Goal: Information Seeking & Learning: Understand process/instructions

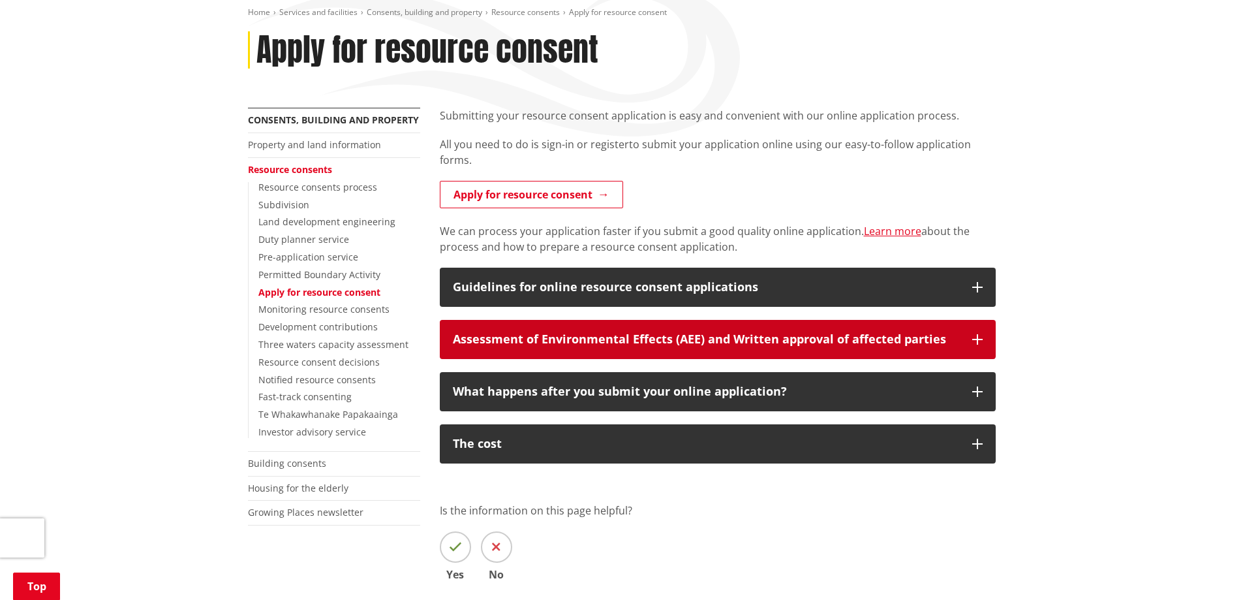
scroll to position [217, 0]
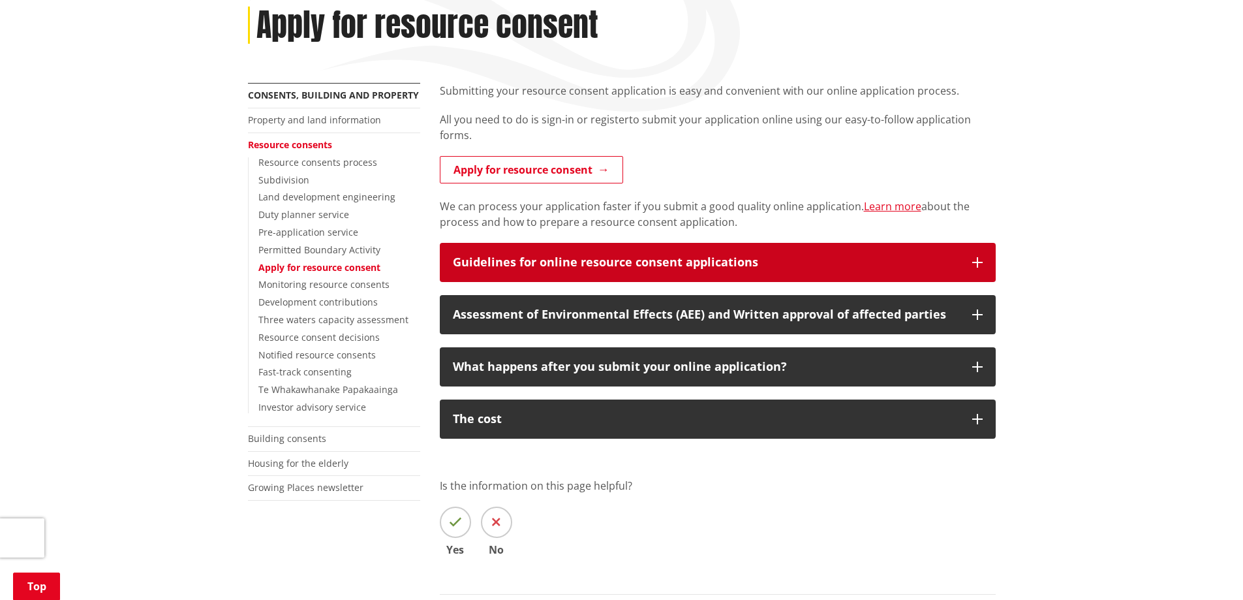
click at [781, 253] on button "Guidelines for online resource consent applications" at bounding box center [718, 262] width 556 height 39
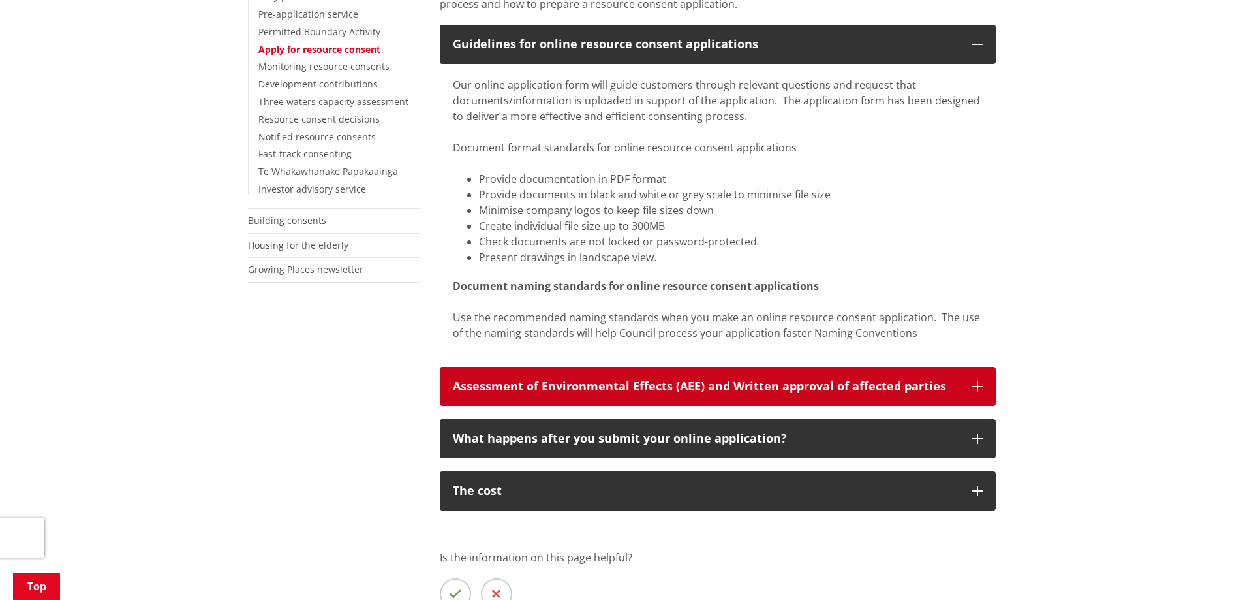
click at [717, 376] on button "Assessment of Environmental Effects (AEE) and Written approval of affected part…" at bounding box center [718, 386] width 556 height 39
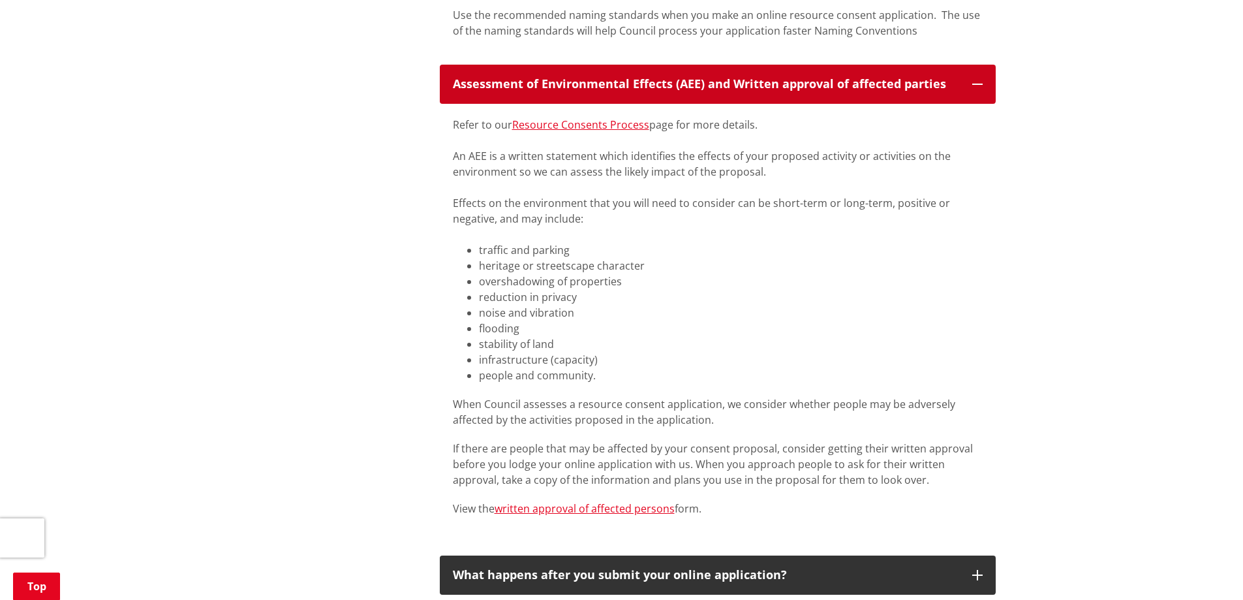
scroll to position [870, 0]
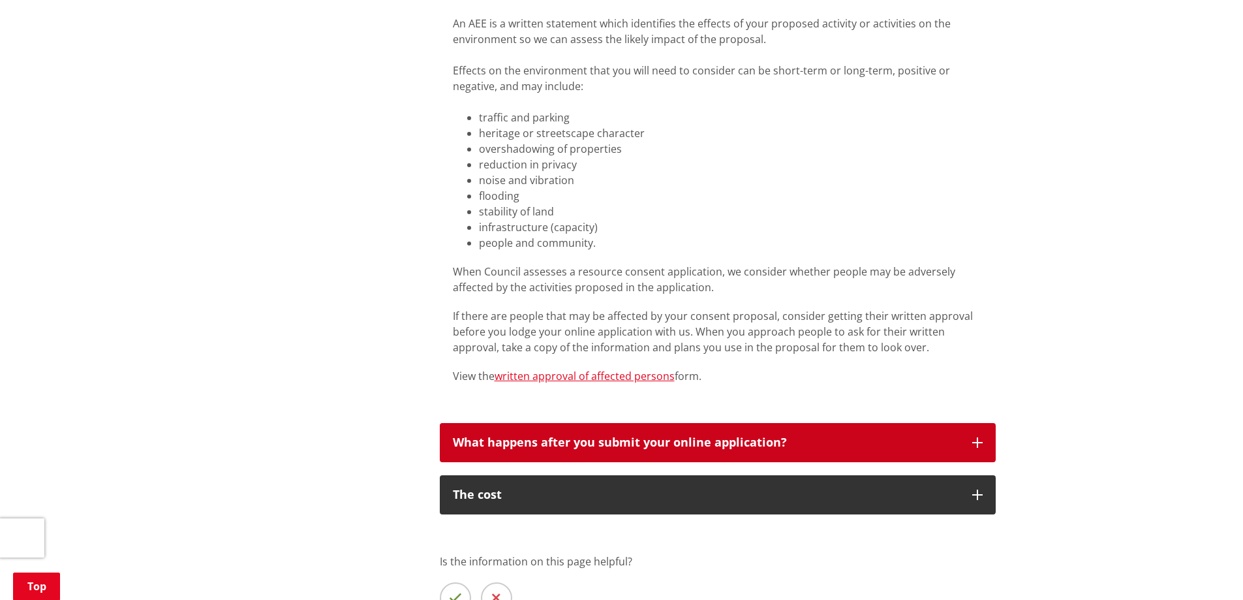
click at [705, 436] on div "What happens after you submit your online application?" at bounding box center [706, 442] width 506 height 13
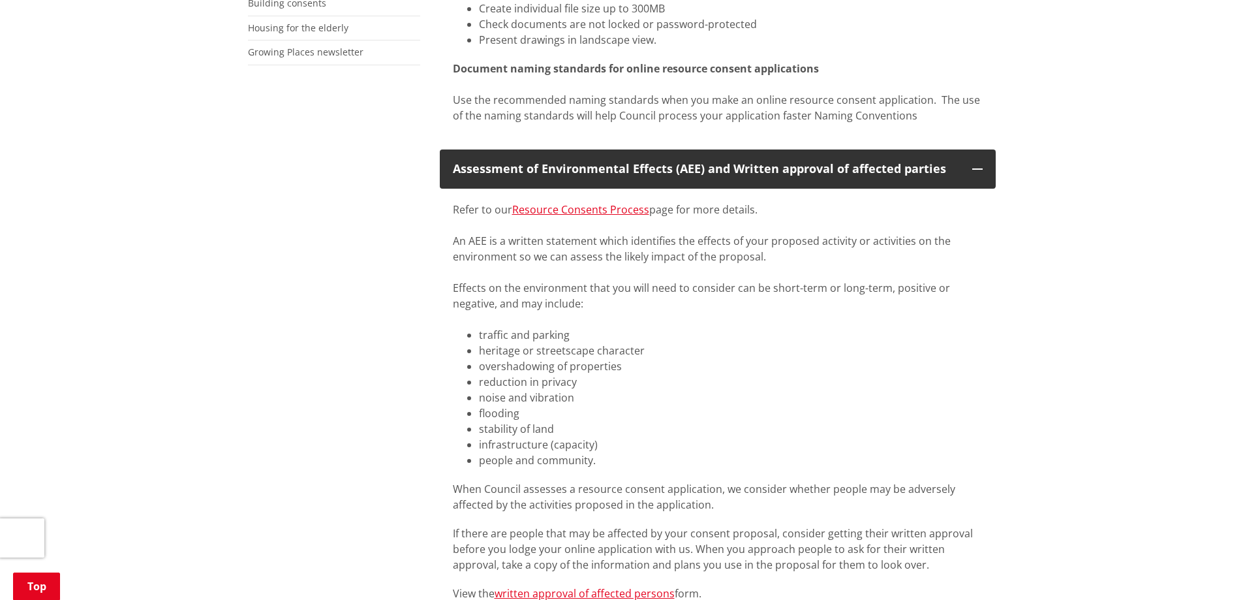
scroll to position [435, 0]
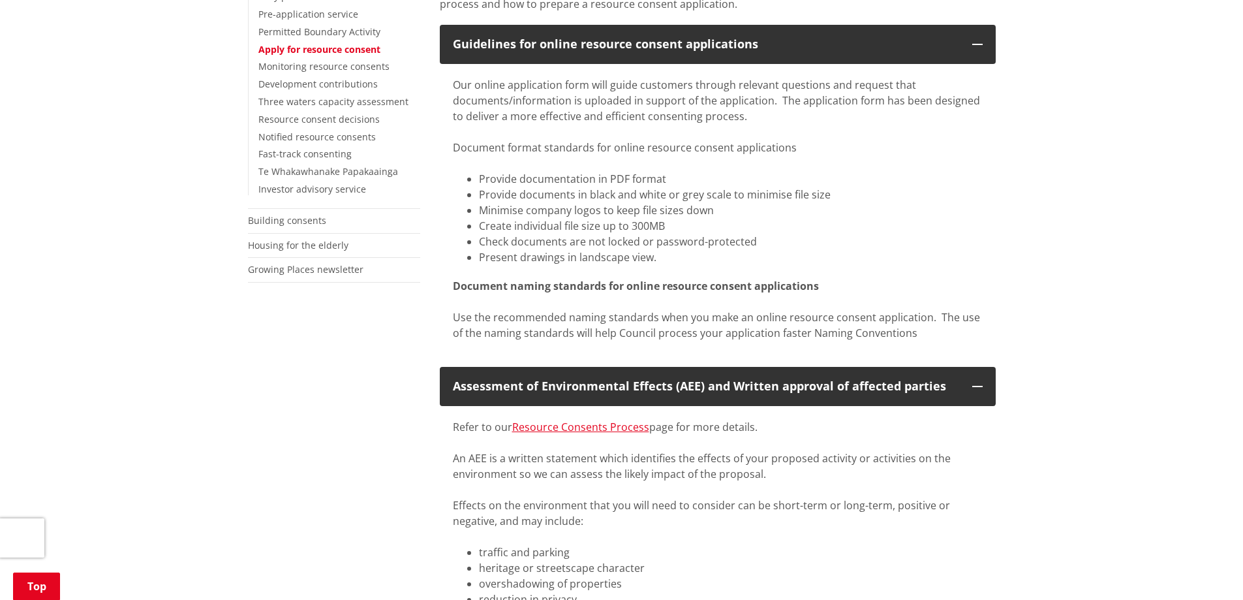
drag, startPoint x: 649, startPoint y: 429, endPoint x: 766, endPoint y: 429, distance: 116.8
click at [766, 429] on div "Refer to our Resource Consents Process page for more details.​" at bounding box center [718, 427] width 530 height 16
drag, startPoint x: 768, startPoint y: 424, endPoint x: 651, endPoint y: 429, distance: 116.3
click at [651, 429] on div "Refer to our Resource Consents Process page for more details.​" at bounding box center [718, 427] width 530 height 16
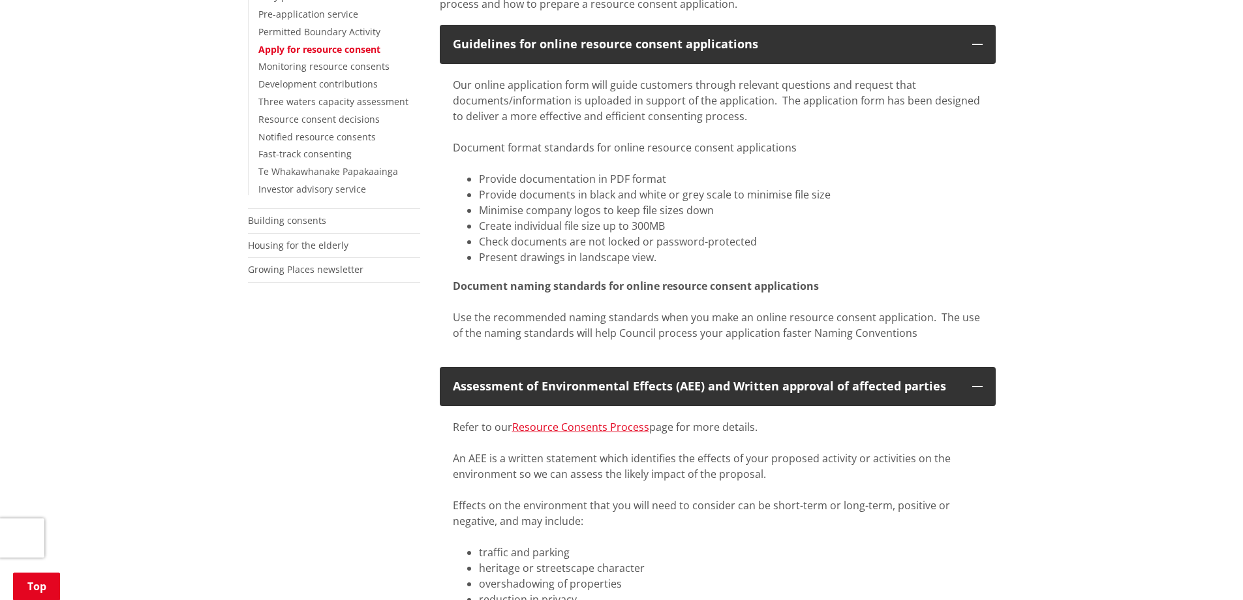
click at [651, 429] on div "Refer to our Resource Consents Process page for more details.​" at bounding box center [718, 427] width 530 height 16
drag, startPoint x: 650, startPoint y: 427, endPoint x: 769, endPoint y: 435, distance: 119.0
click at [769, 435] on div at bounding box center [718, 443] width 530 height 16
drag, startPoint x: 769, startPoint y: 428, endPoint x: 651, endPoint y: 427, distance: 118.1
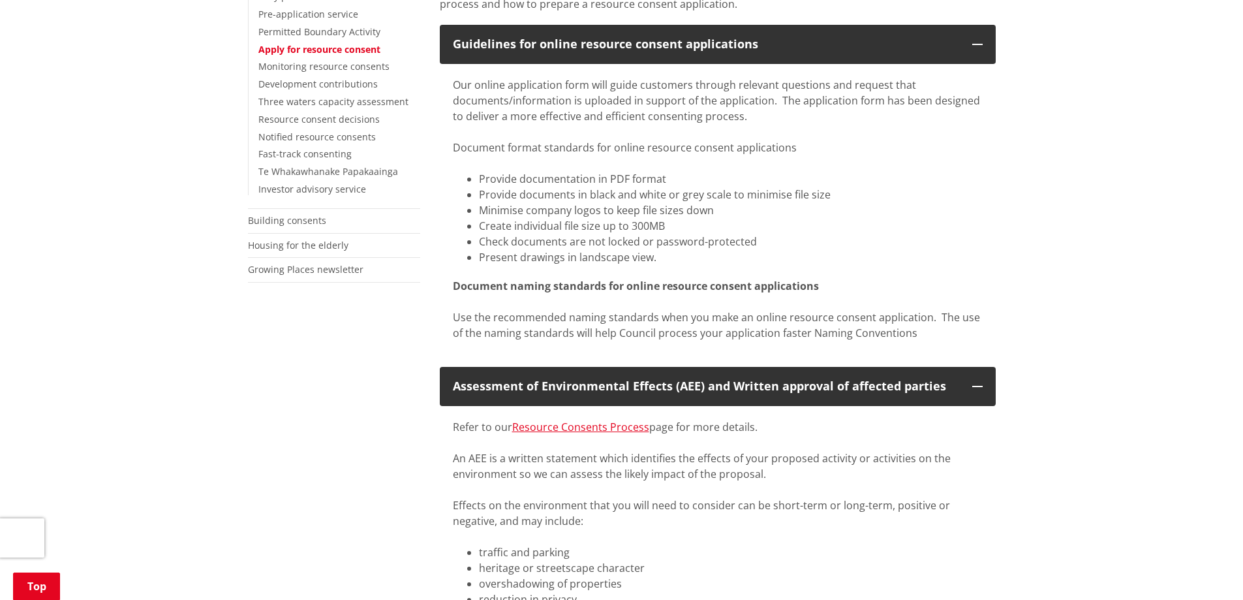
click at [651, 427] on div "Refer to our Resource Consents Process page for more details.​" at bounding box center [718, 427] width 530 height 16
